Goal: Task Accomplishment & Management: Manage account settings

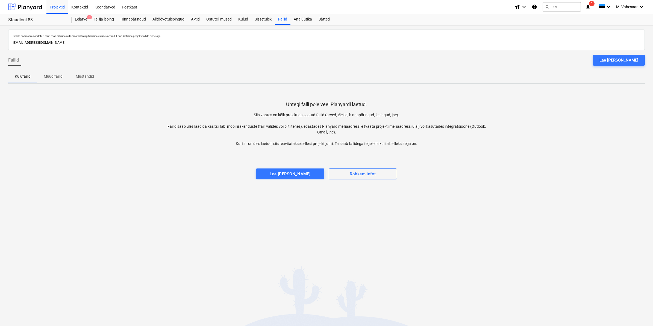
drag, startPoint x: 77, startPoint y: 7, endPoint x: 146, endPoint y: 11, distance: 69.0
click at [77, 7] on div "Kontaktid" at bounding box center [79, 7] width 23 height 14
click at [56, 7] on div "Projektid" at bounding box center [57, 7] width 22 height 14
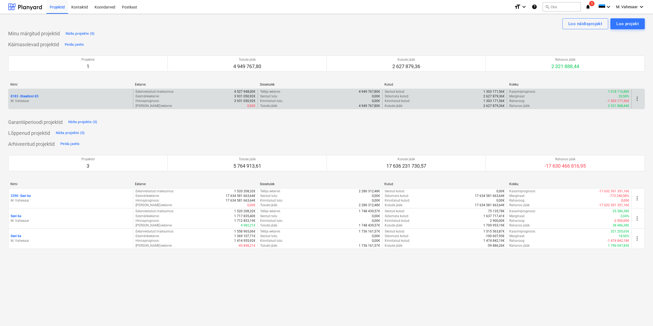
click at [33, 94] on p "8183 - Staadioni 83" at bounding box center [25, 96] width 28 height 5
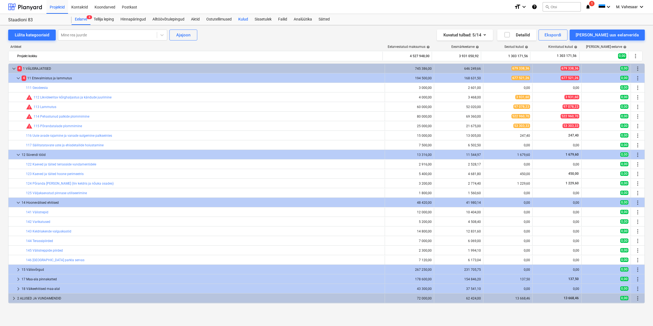
click at [244, 19] on div "Kulud" at bounding box center [243, 19] width 16 height 11
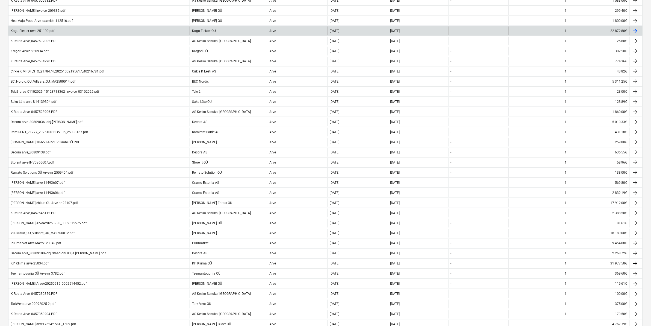
scroll to position [205, 0]
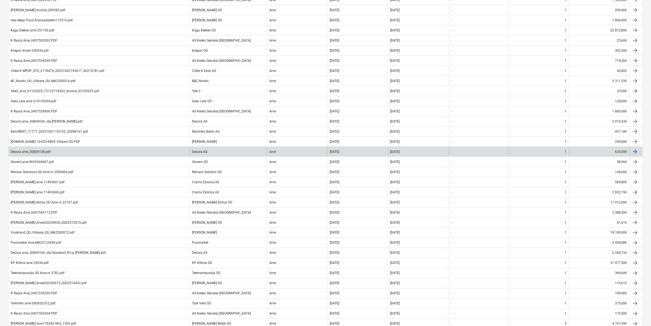
click at [51, 150] on div "Decora arve_30809138.pdf" at bounding box center [98, 151] width 181 height 9
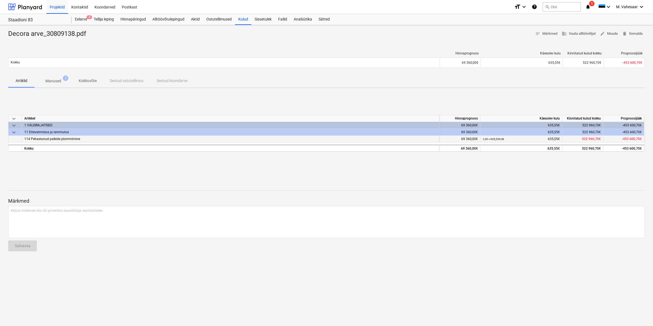
click at [70, 137] on span "114 Pehastunud palkide plommimine" at bounding box center [52, 139] width 56 height 4
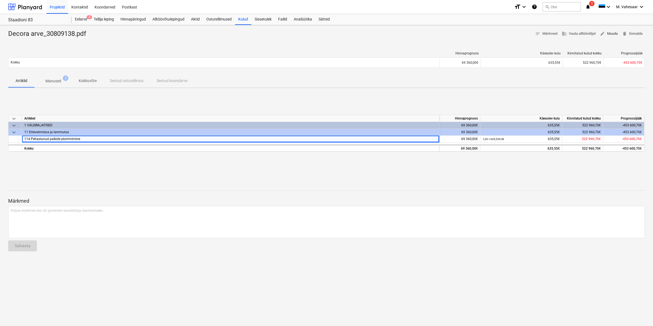
click at [610, 31] on span "edit Muuda" at bounding box center [609, 34] width 18 height 6
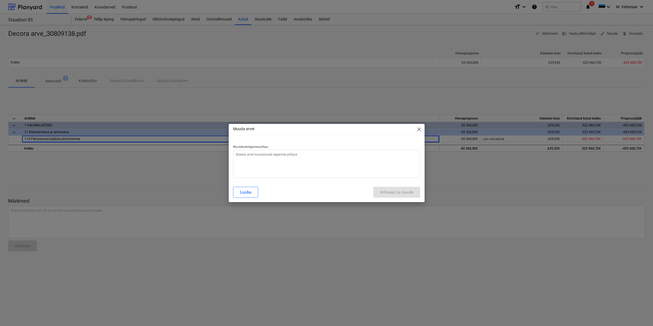
type textarea "x"
click at [297, 159] on textarea at bounding box center [326, 164] width 187 height 28
type textarea "V"
type textarea "x"
type textarea "Va"
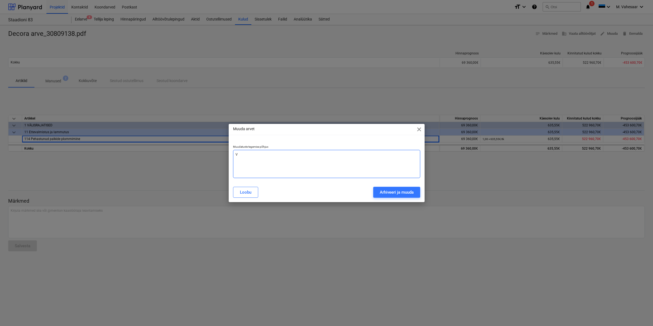
type textarea "x"
type textarea "Val"
type textarea "x"
type textarea "Vale"
type textarea "x"
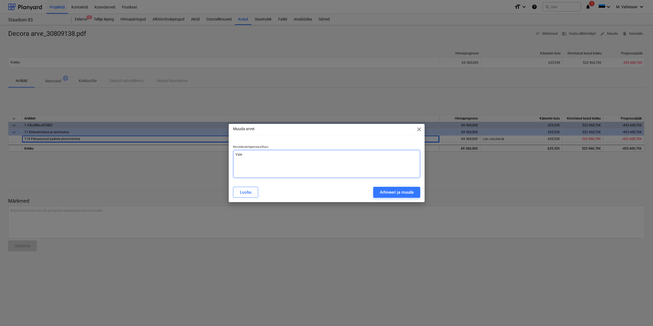
type textarea "Vale"
type textarea "x"
type textarea "Vale s"
type textarea "x"
type textarea "Vale su"
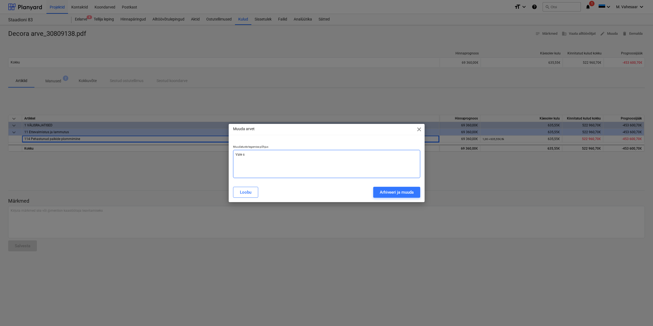
type textarea "x"
type textarea "Vale sum"
type textarea "x"
type textarea "Vale summ"
type textarea "x"
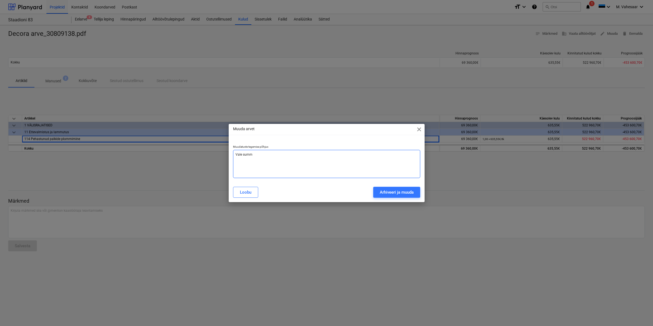
type textarea "Vale summa"
type textarea "x"
type textarea "Vale summa"
click at [398, 194] on div "Arhiveeri ja muuda" at bounding box center [397, 192] width 34 height 7
type textarea "x"
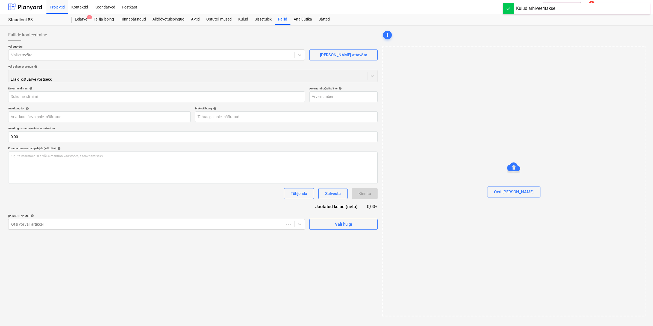
type input "Decora arve_30809138.pdf"
type input "[DATE]"
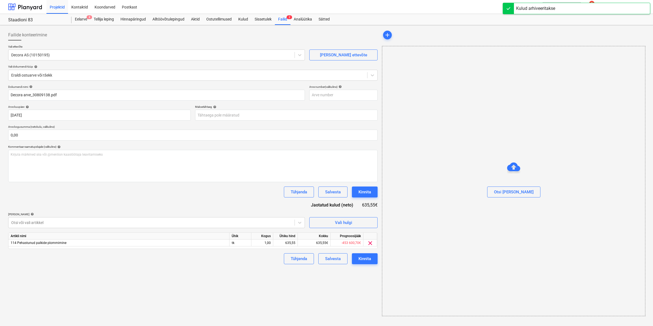
type input "Saatelehed arvele nr.30809138.pdf"
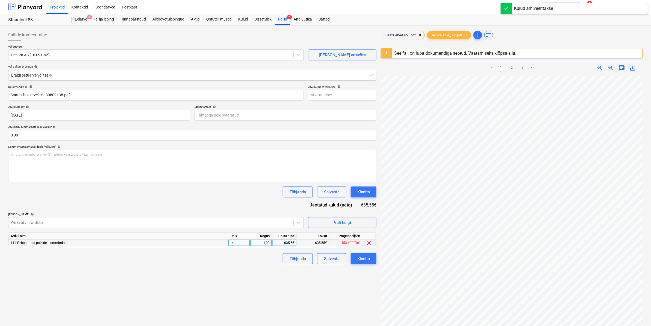
click at [293, 243] on div "635,55" at bounding box center [284, 242] width 20 height 7
type input "610,62"
click at [246, 276] on div "Failide konteerimine Vali ettevõte Decora AS (10150195) [PERSON_NAME] uus ettev…" at bounding box center [192, 207] width 373 height 361
click at [369, 256] on div "Kinnita" at bounding box center [364, 258] width 13 height 7
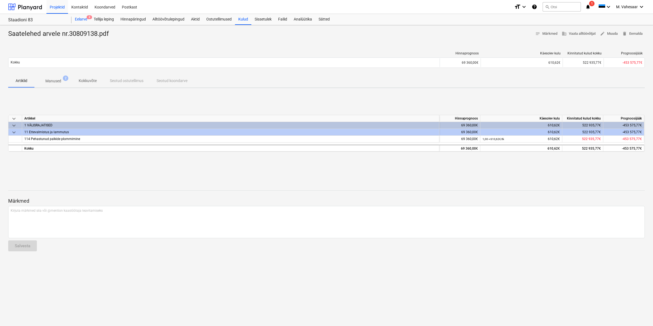
click at [77, 19] on div "Eelarve 8" at bounding box center [81, 19] width 19 height 11
